Goal: Book appointment/travel/reservation

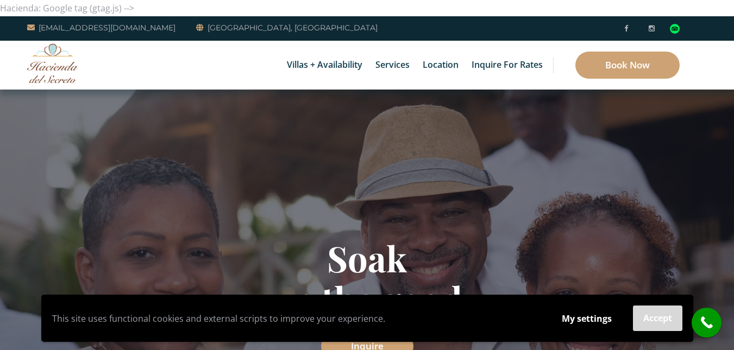
click at [671, 324] on button "Accept" at bounding box center [657, 319] width 49 height 26
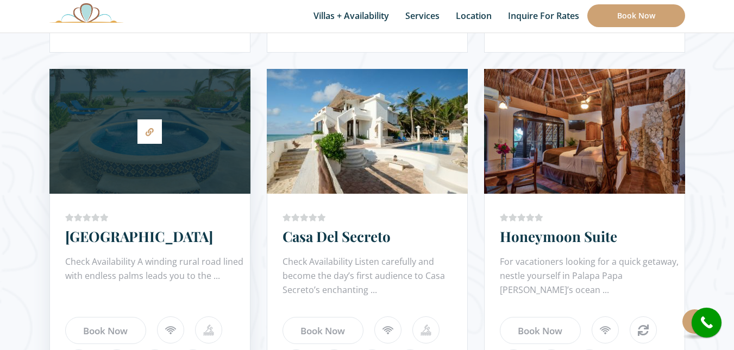
scroll to position [923, 0]
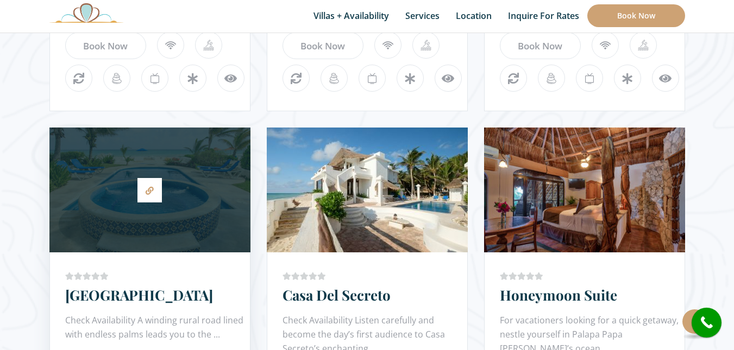
click at [191, 197] on div at bounding box center [149, 190] width 201 height 114
click at [150, 189] on icon at bounding box center [150, 191] width 8 height 8
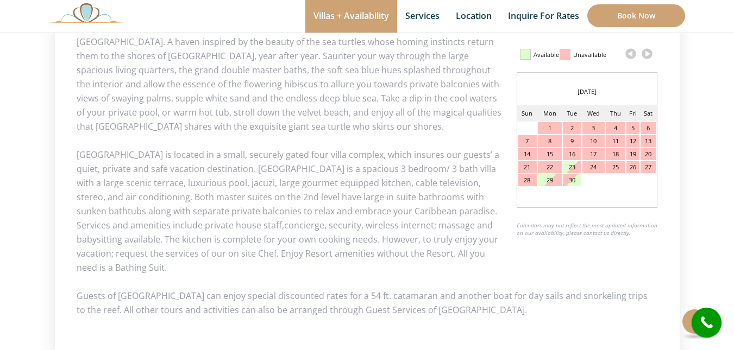
scroll to position [505, 0]
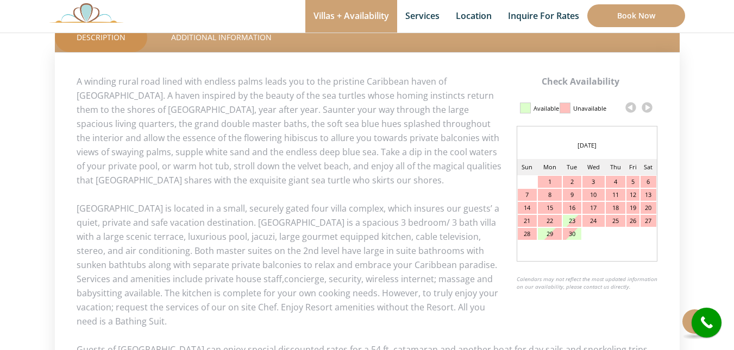
click at [649, 109] on link at bounding box center [647, 107] width 16 height 16
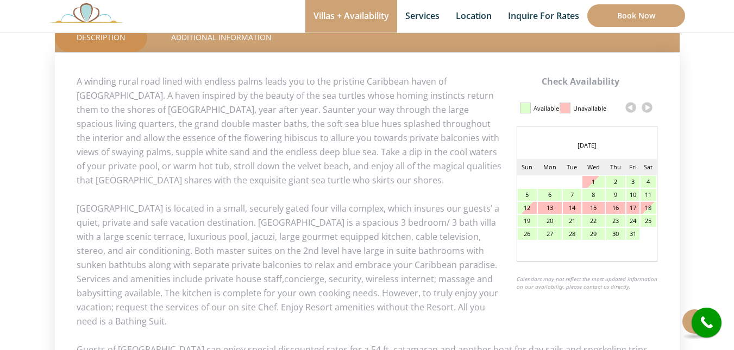
click at [649, 109] on link at bounding box center [647, 107] width 16 height 16
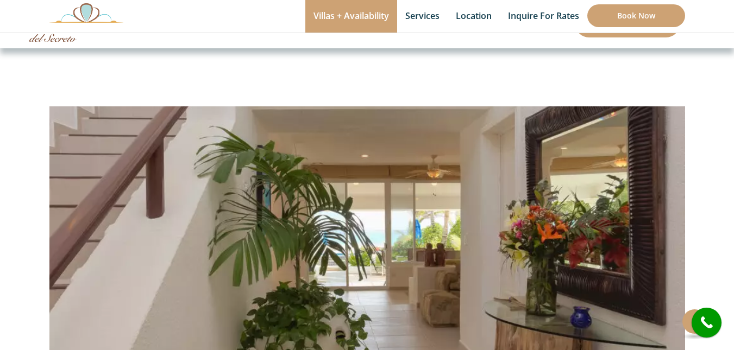
scroll to position [0, 0]
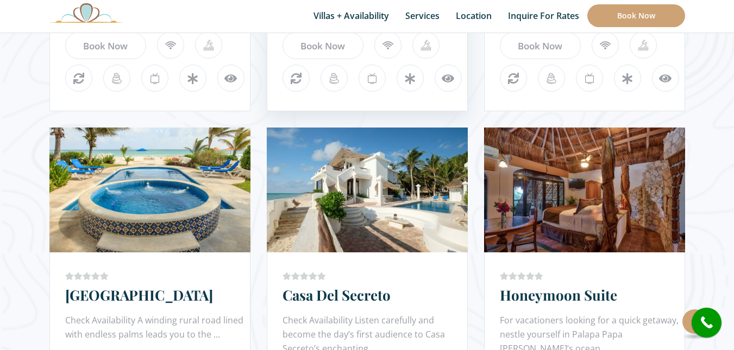
scroll to position [977, 0]
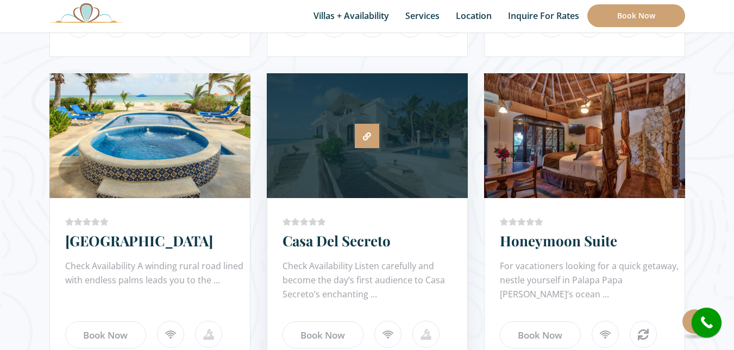
click at [369, 139] on icon at bounding box center [367, 136] width 8 height 8
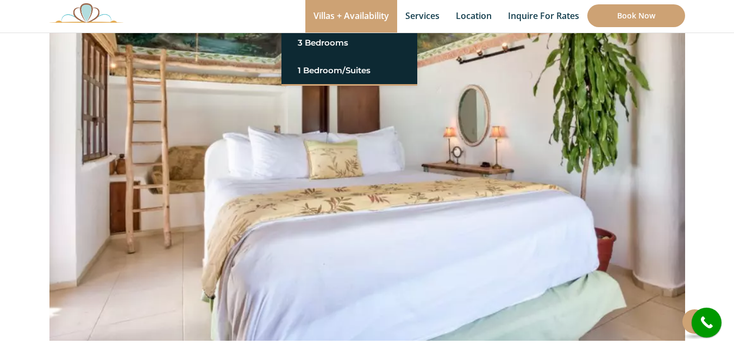
scroll to position [163, 0]
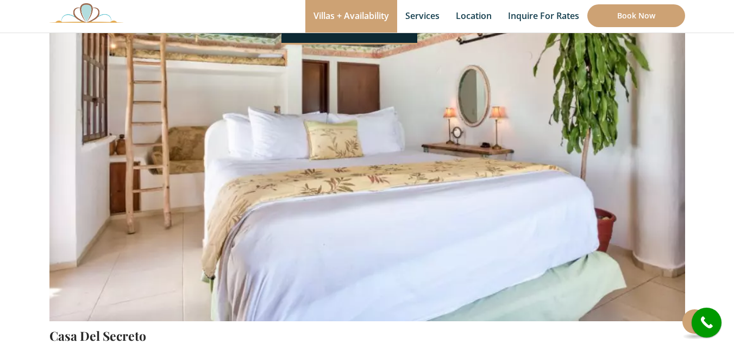
click at [339, 45] on img at bounding box center [366, 113] width 635 height 424
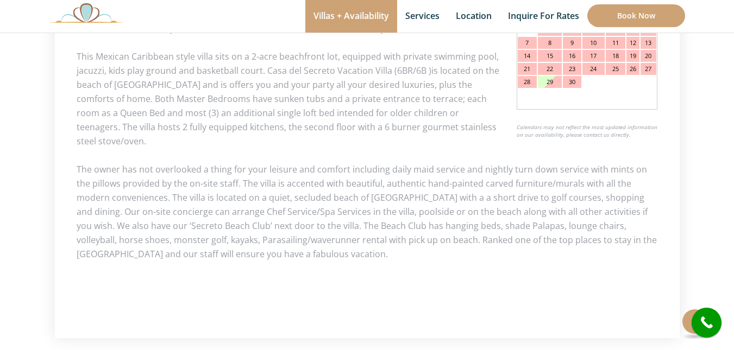
scroll to position [700, 0]
